Goal: Information Seeking & Learning: Compare options

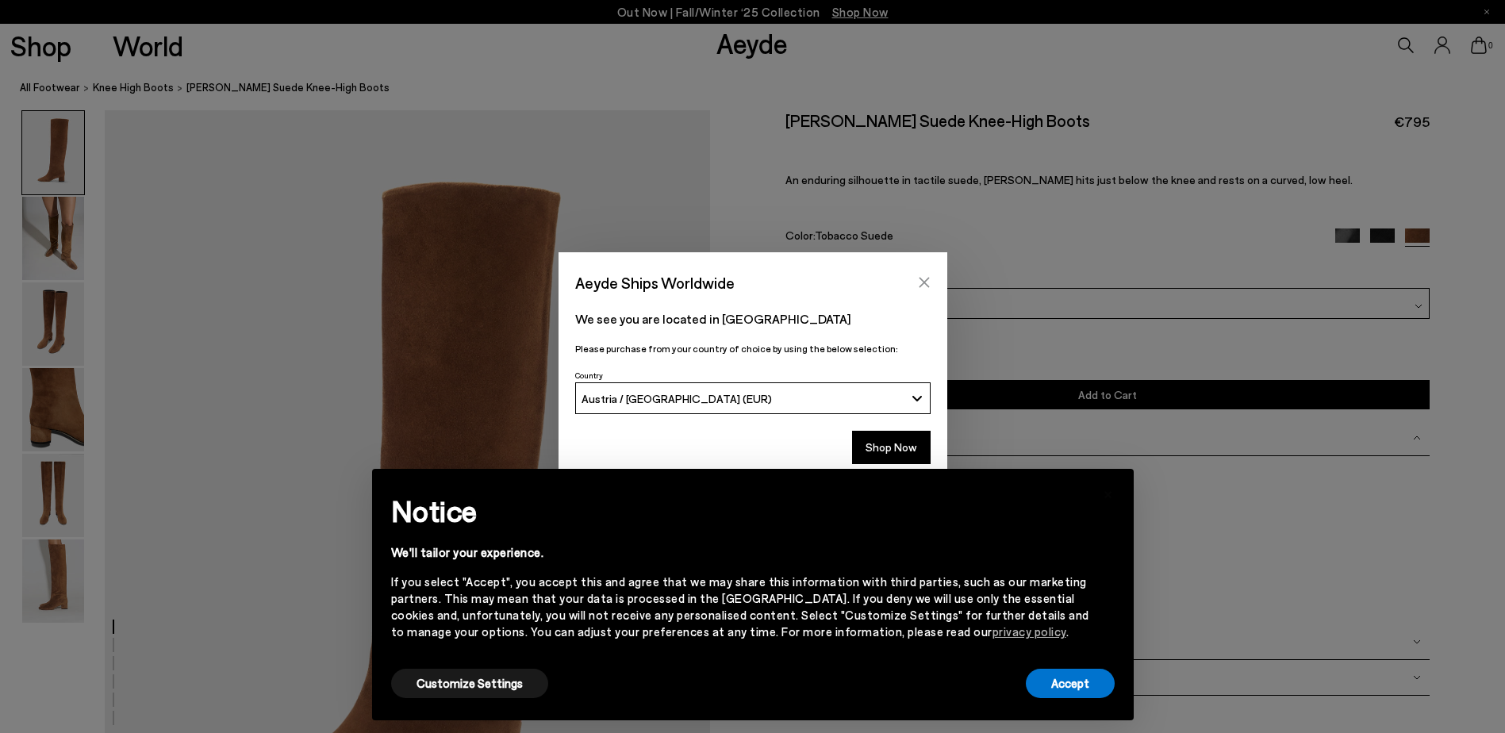
click at [925, 274] on button "Close" at bounding box center [924, 282] width 24 height 24
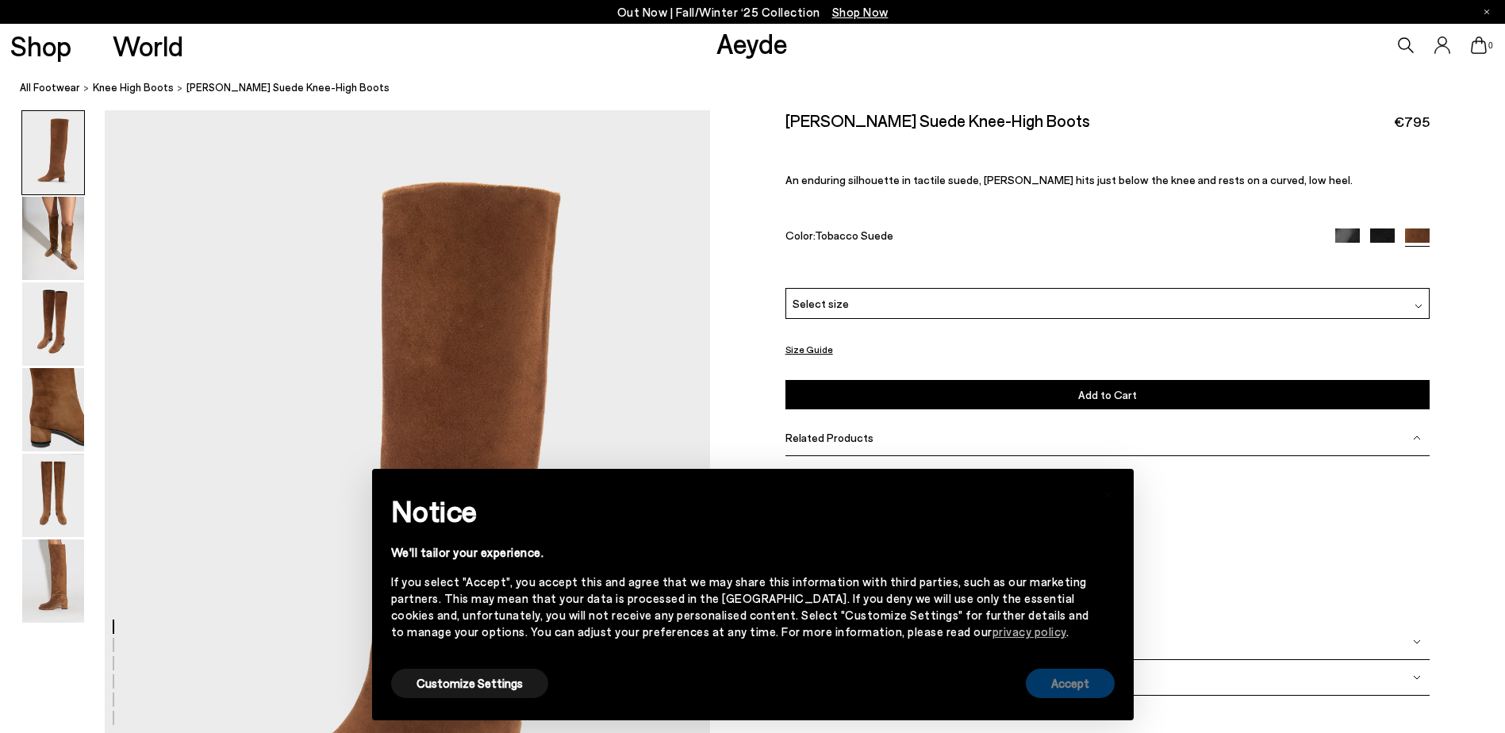
click at [1079, 681] on button "Accept" at bounding box center [1070, 683] width 89 height 29
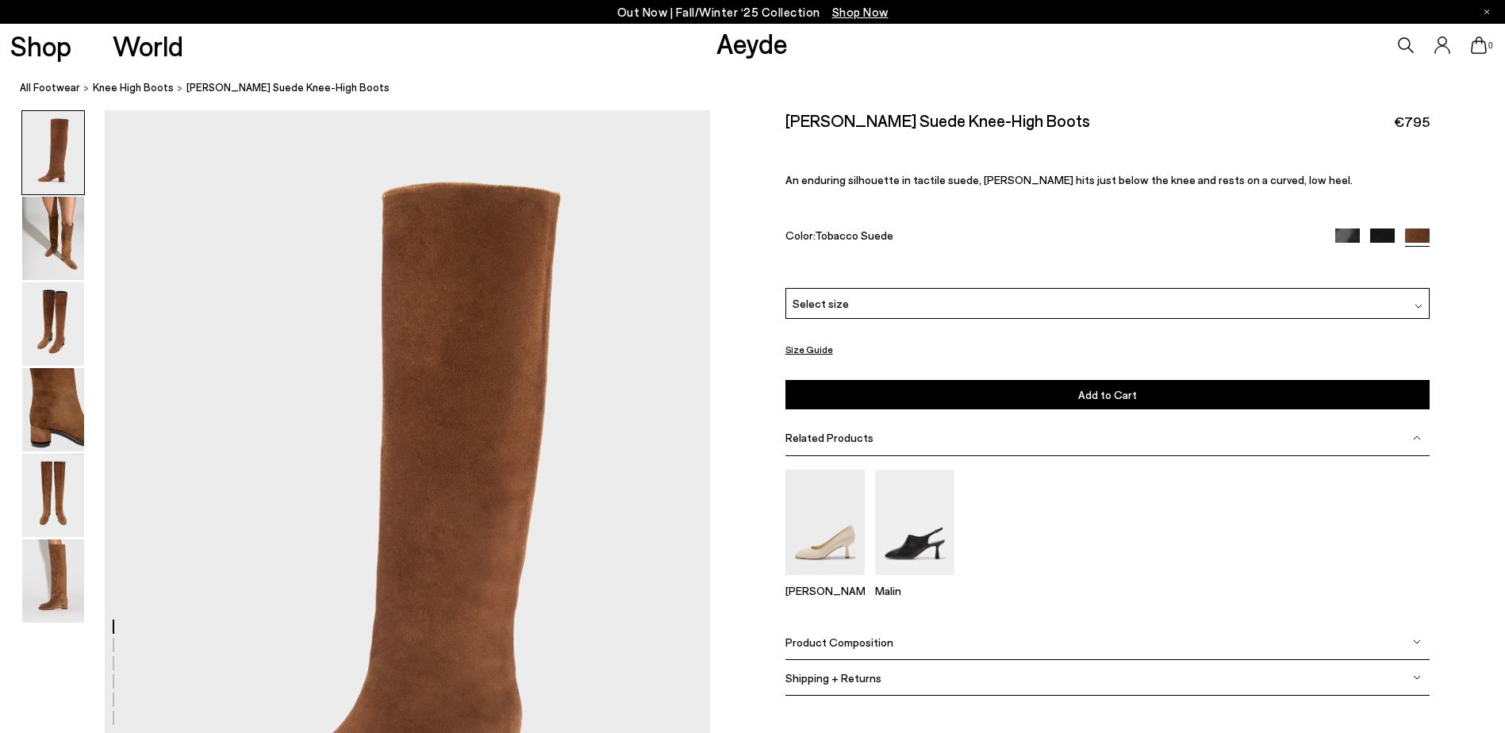
click at [806, 343] on button "Size Guide" at bounding box center [809, 350] width 48 height 20
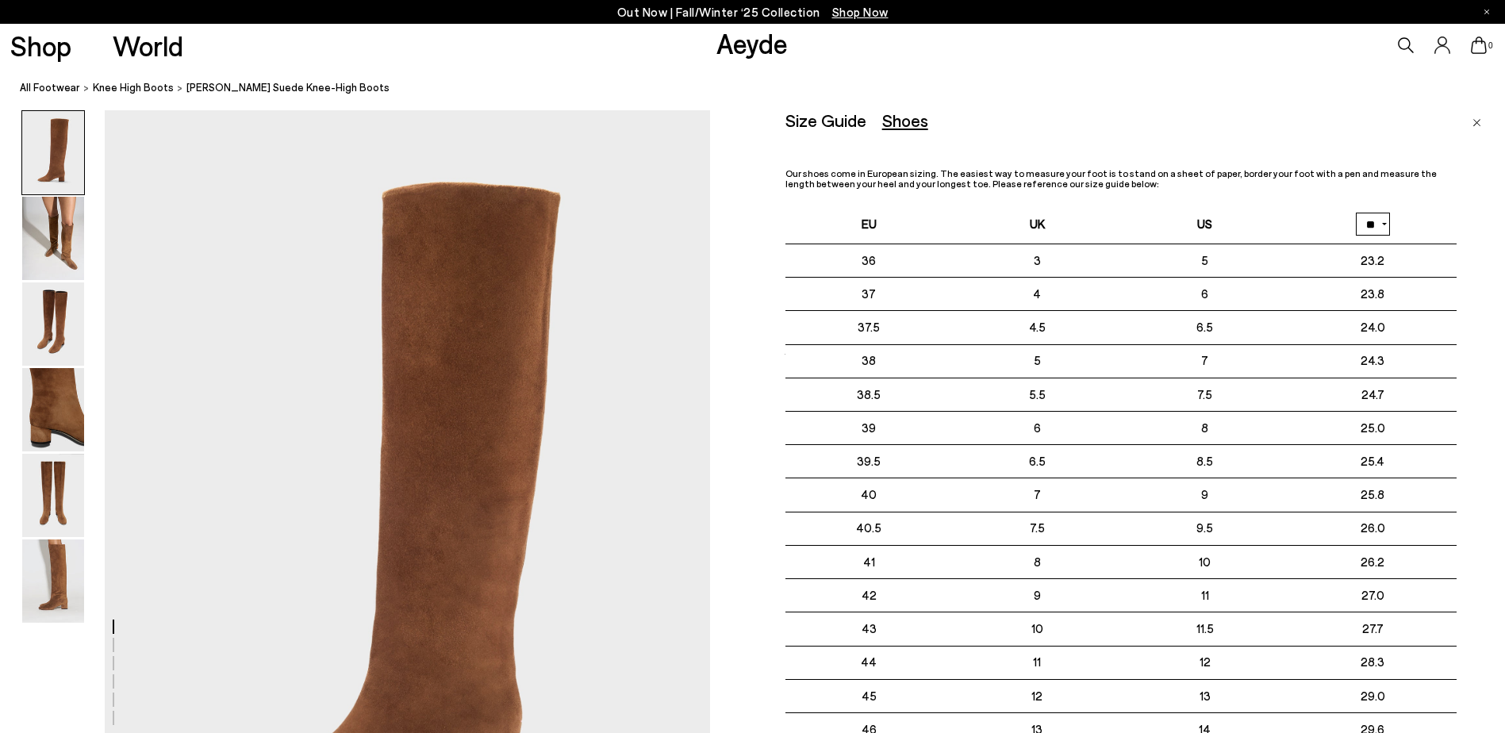
click at [1478, 122] on img "Close" at bounding box center [1476, 123] width 9 height 8
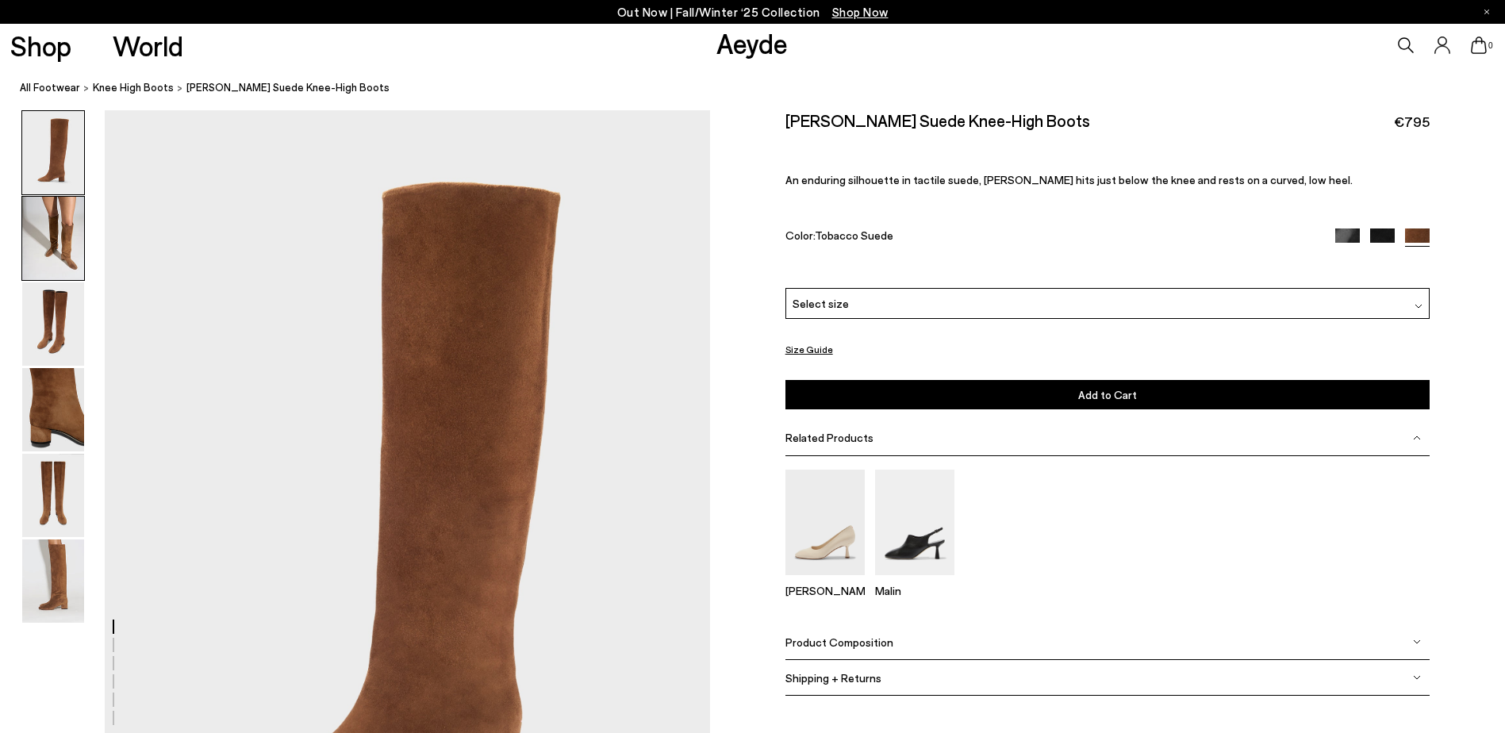
click at [42, 229] on img at bounding box center [53, 238] width 62 height 83
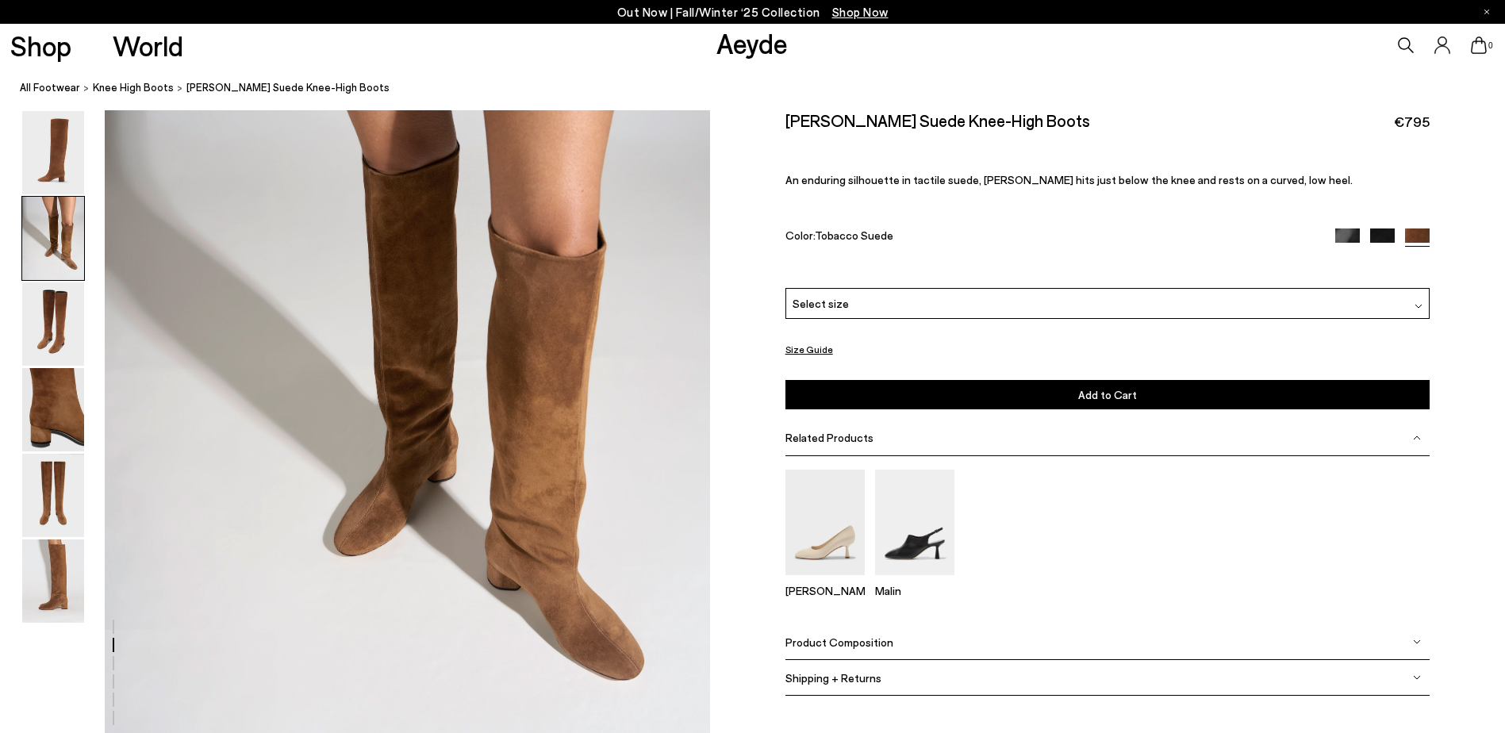
scroll to position [969, 0]
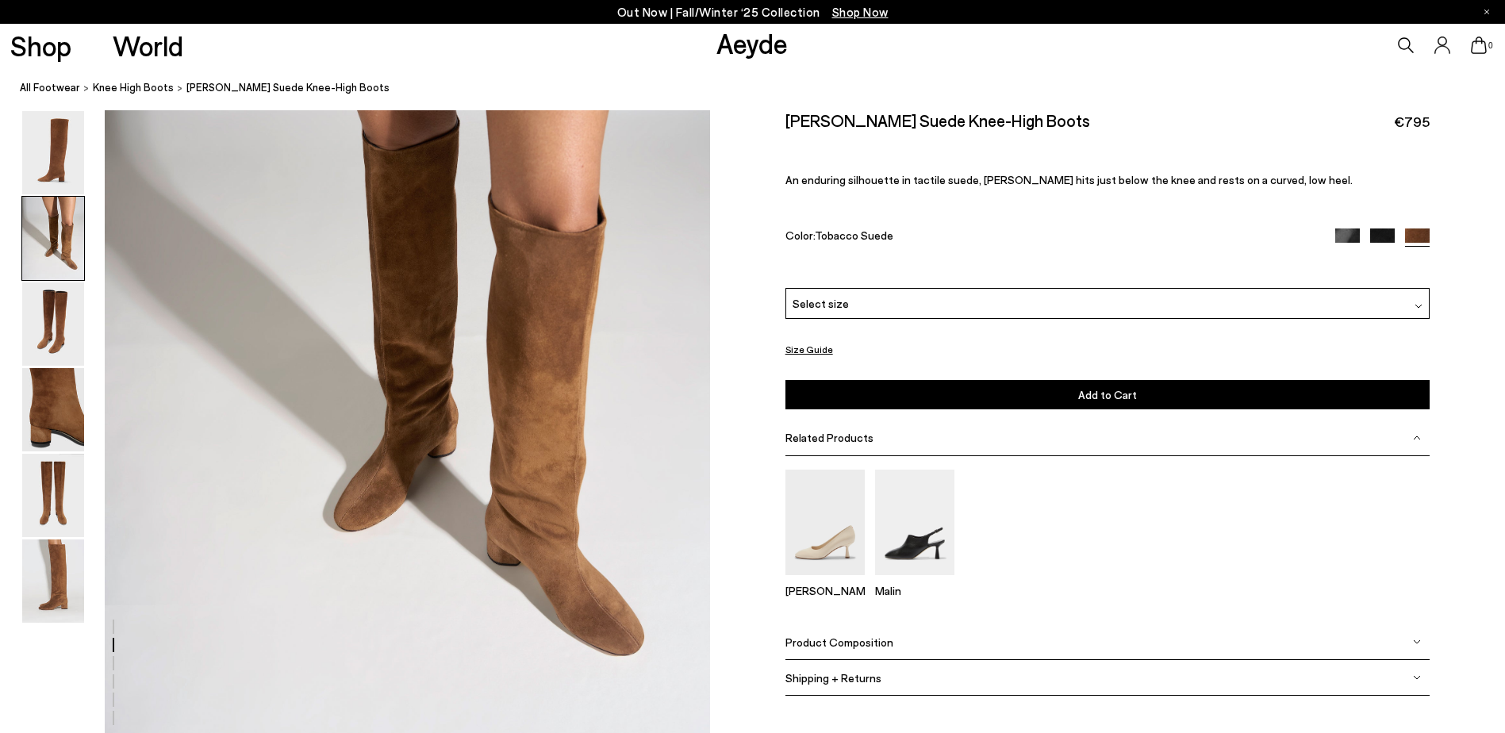
click at [1377, 232] on img at bounding box center [1382, 240] width 25 height 25
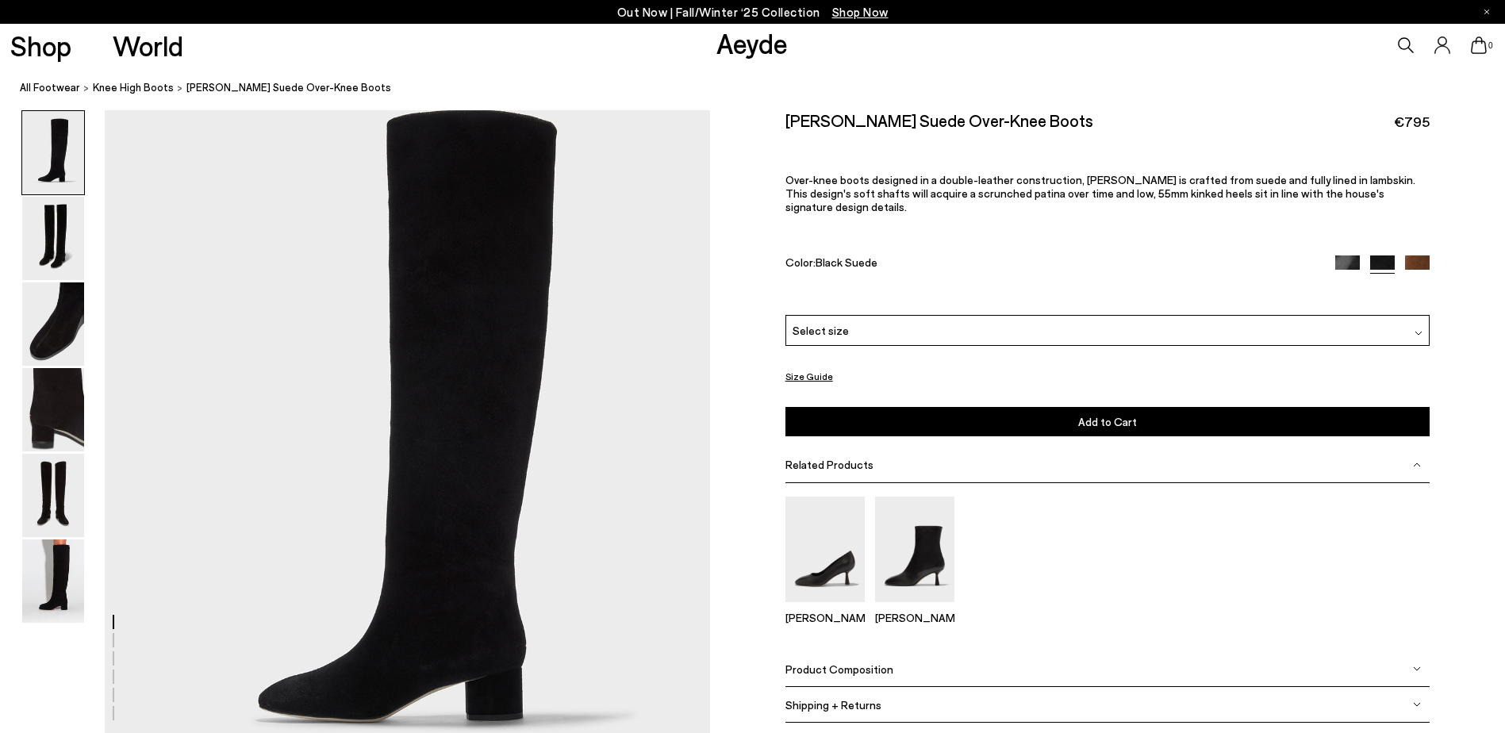
click at [1348, 255] on img at bounding box center [1347, 267] width 25 height 25
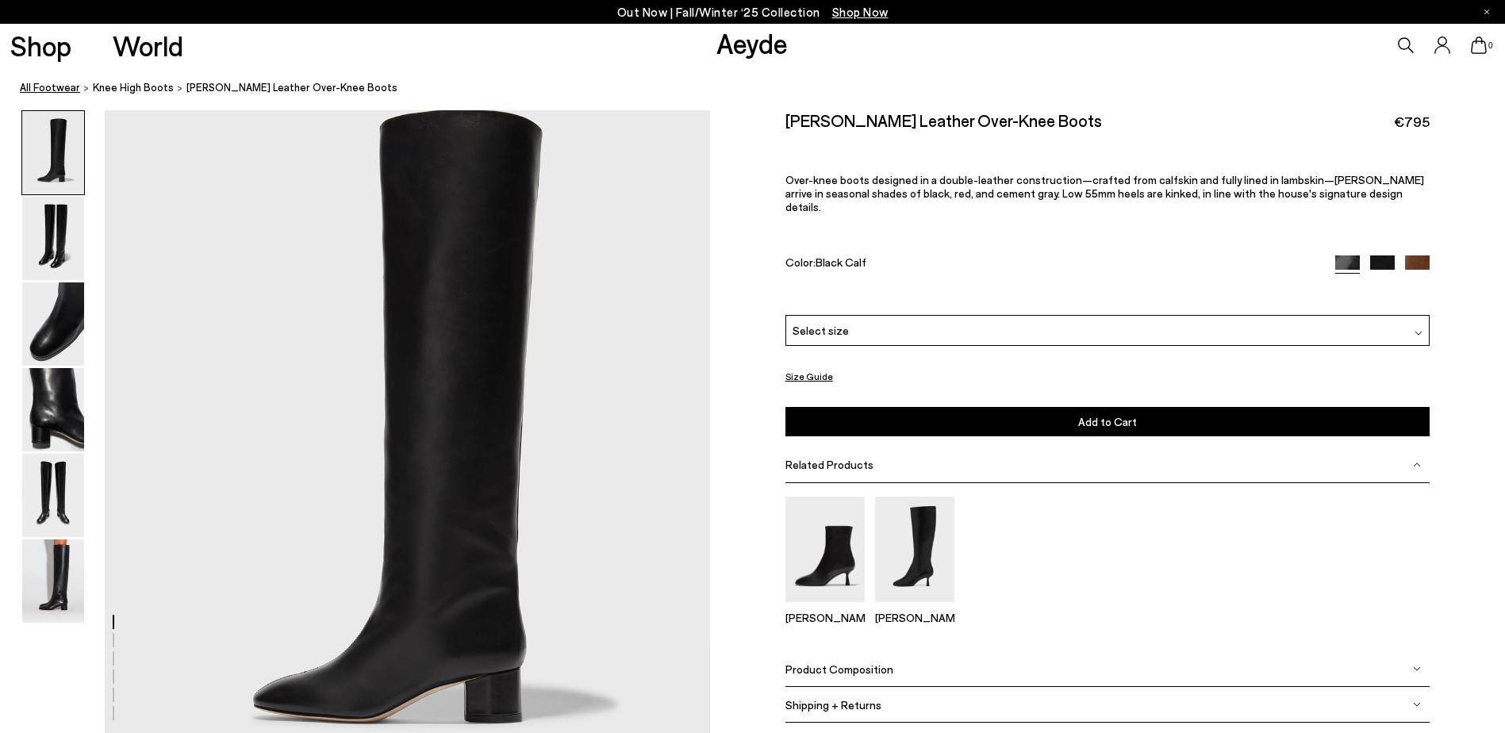
click at [69, 86] on link "All Footwear" at bounding box center [50, 87] width 60 height 17
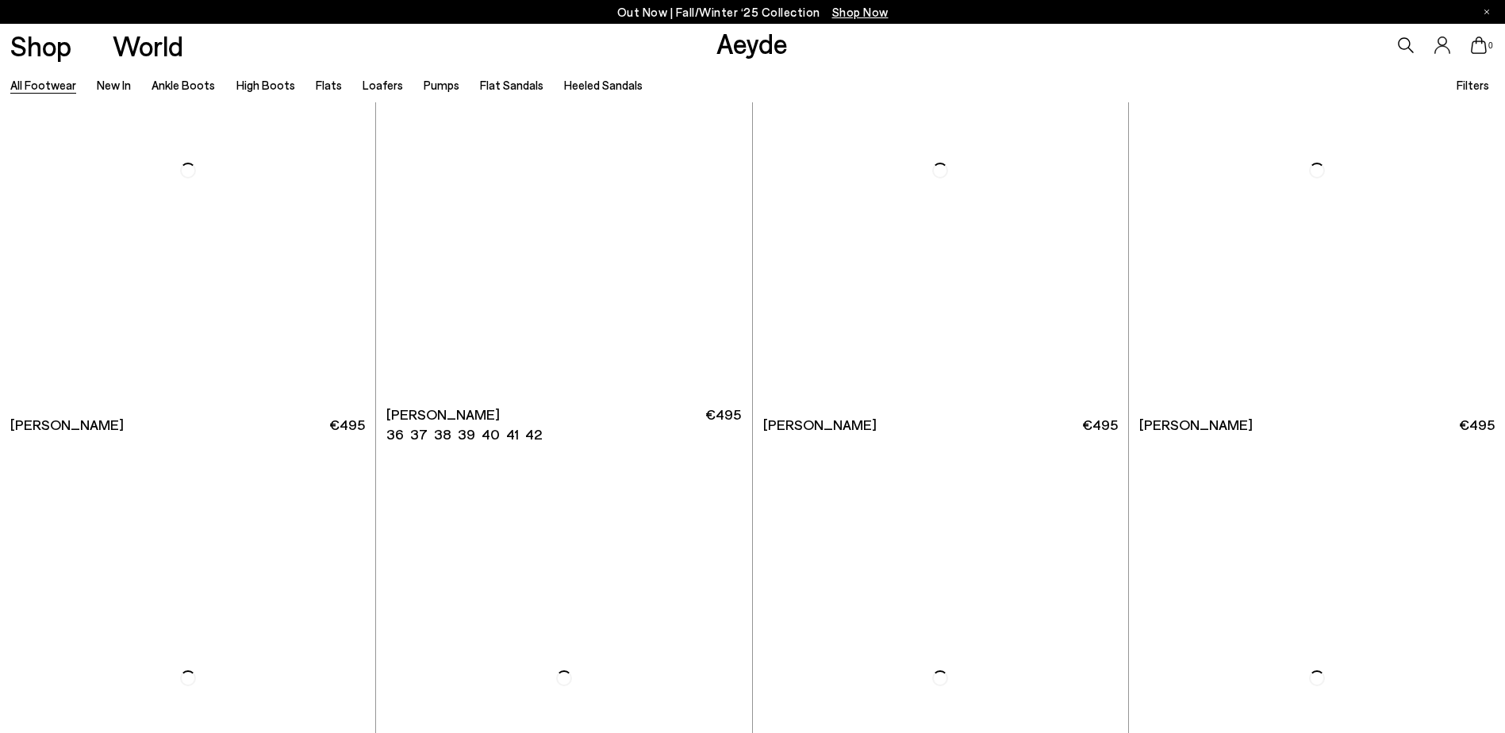
scroll to position [3728, 0]
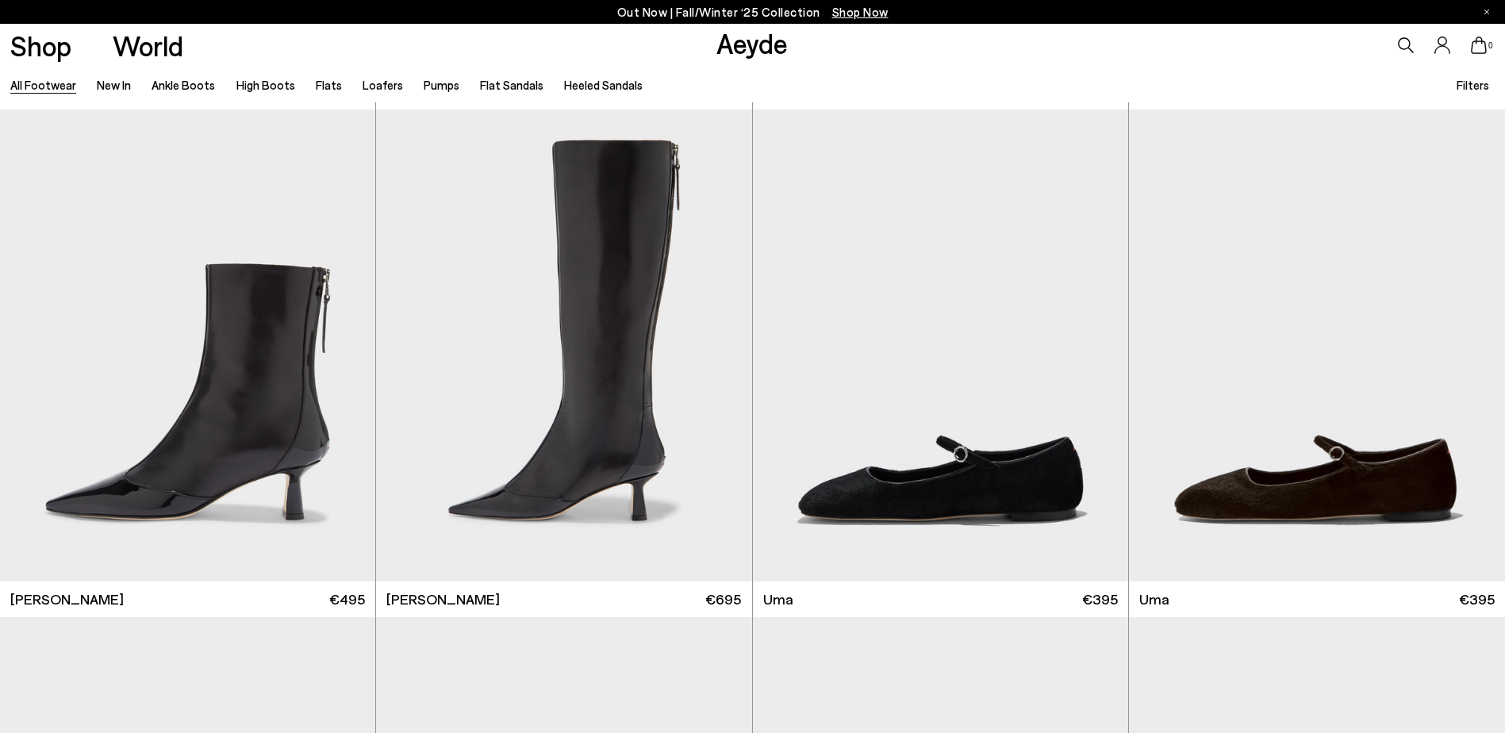
scroll to position [5168, 0]
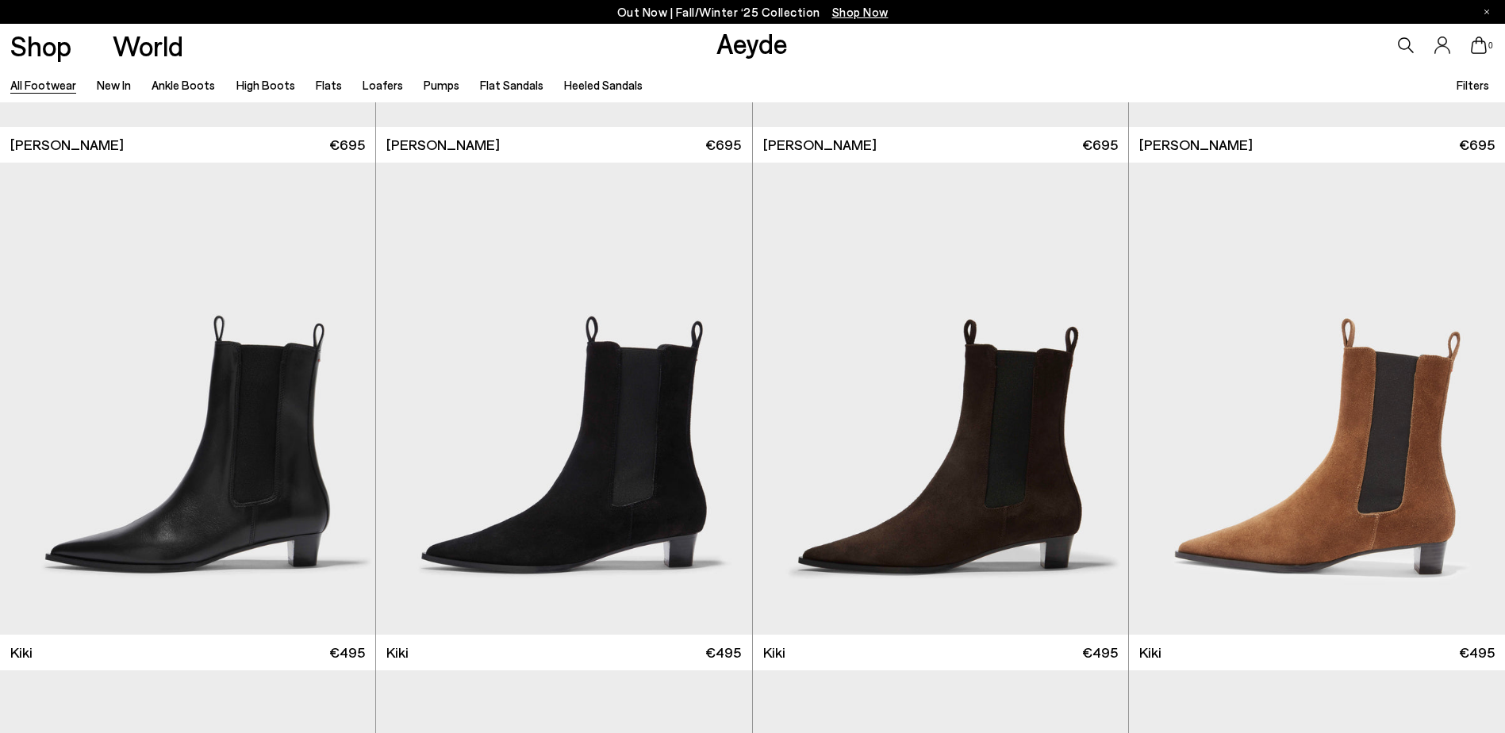
scroll to position [7932, 0]
